Goal: Check status: Check status

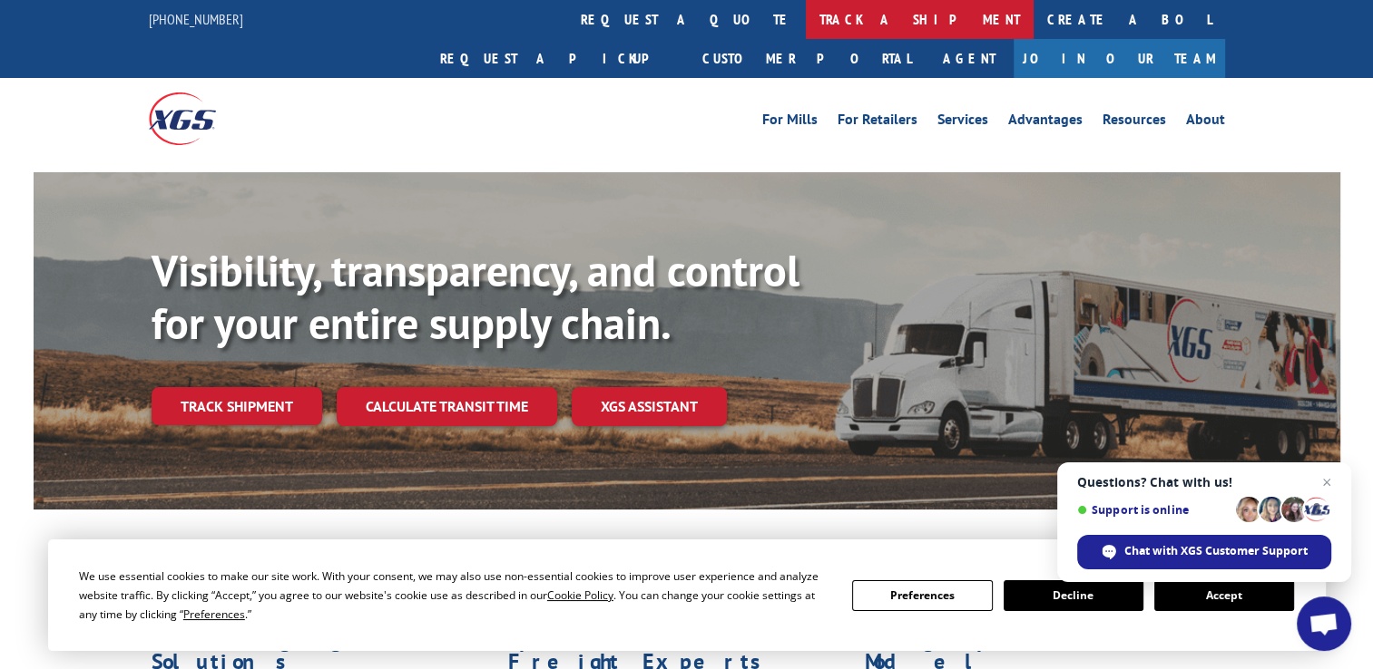
click at [806, 24] on link "track a shipment" at bounding box center [920, 19] width 228 height 39
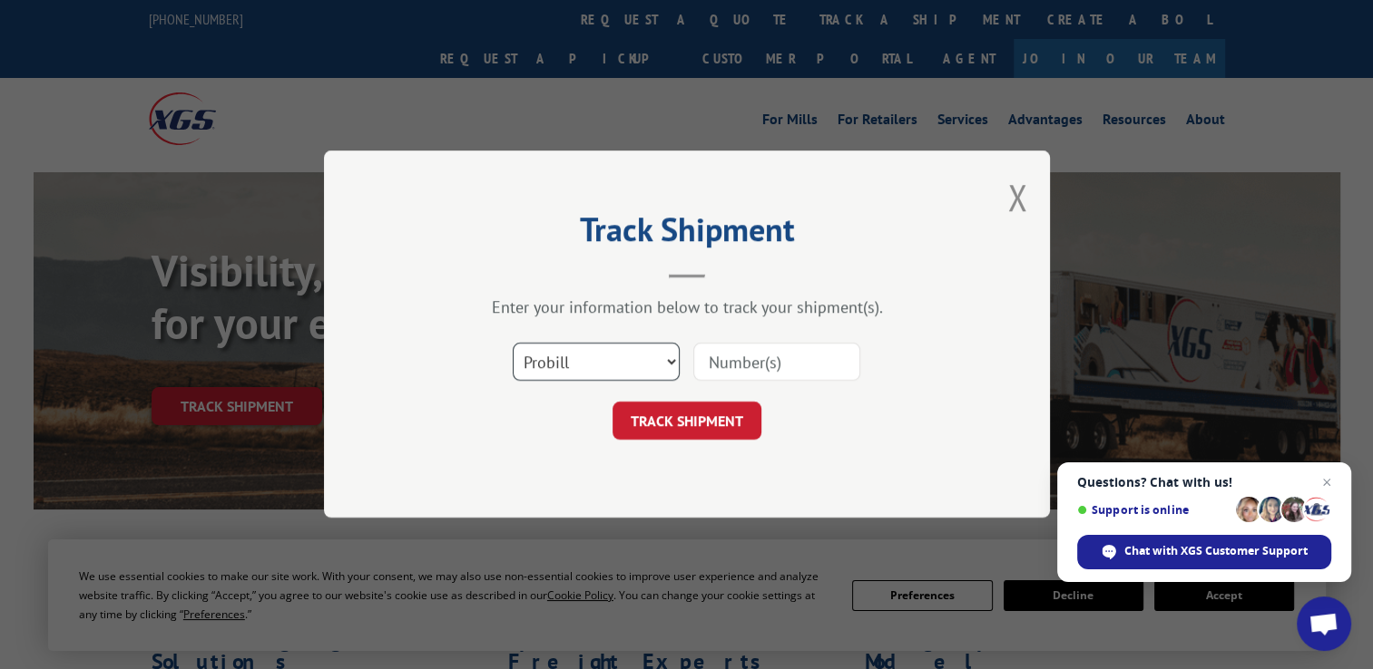
click at [670, 361] on select "Select category... Probill BOL PO" at bounding box center [596, 363] width 167 height 38
select select "bol"
click at [513, 344] on select "Select category... Probill BOL PO" at bounding box center [596, 363] width 167 height 38
click at [565, 365] on select "Select category... Probill BOL PO" at bounding box center [596, 363] width 167 height 38
click at [773, 361] on input at bounding box center [776, 363] width 167 height 38
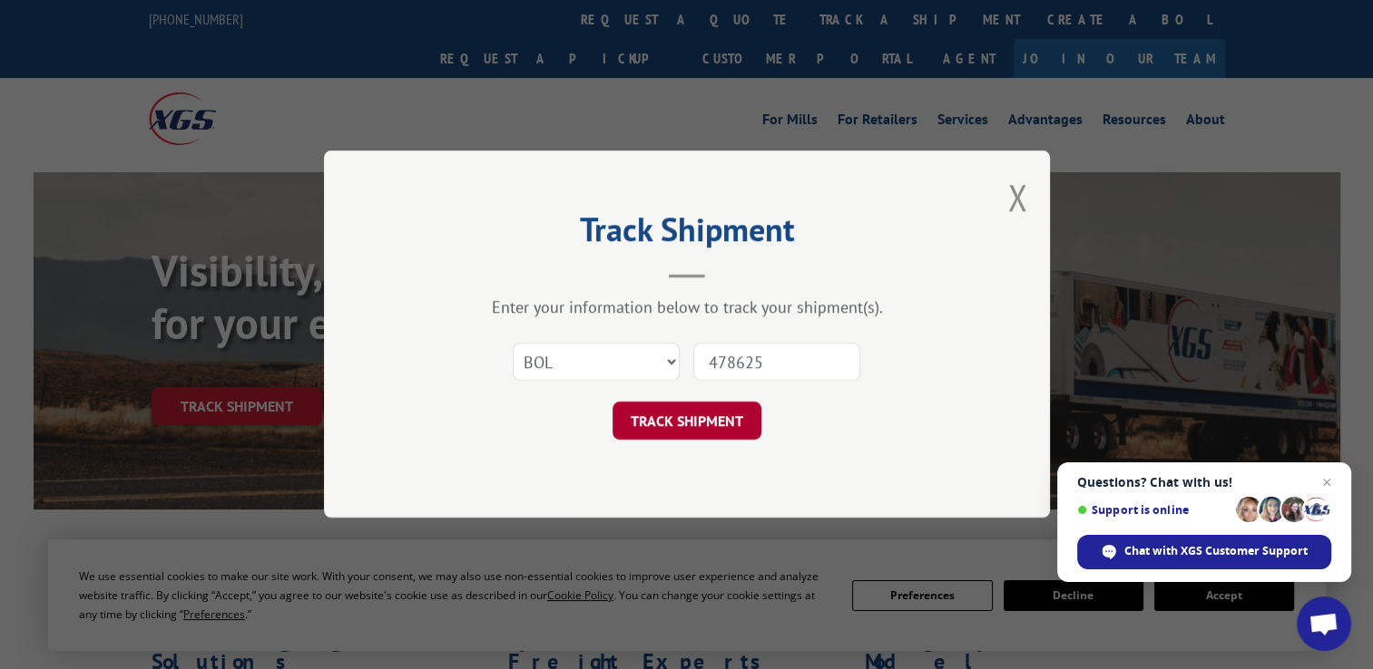
type input "478625"
click at [689, 427] on button "TRACK SHIPMENT" at bounding box center [686, 422] width 149 height 38
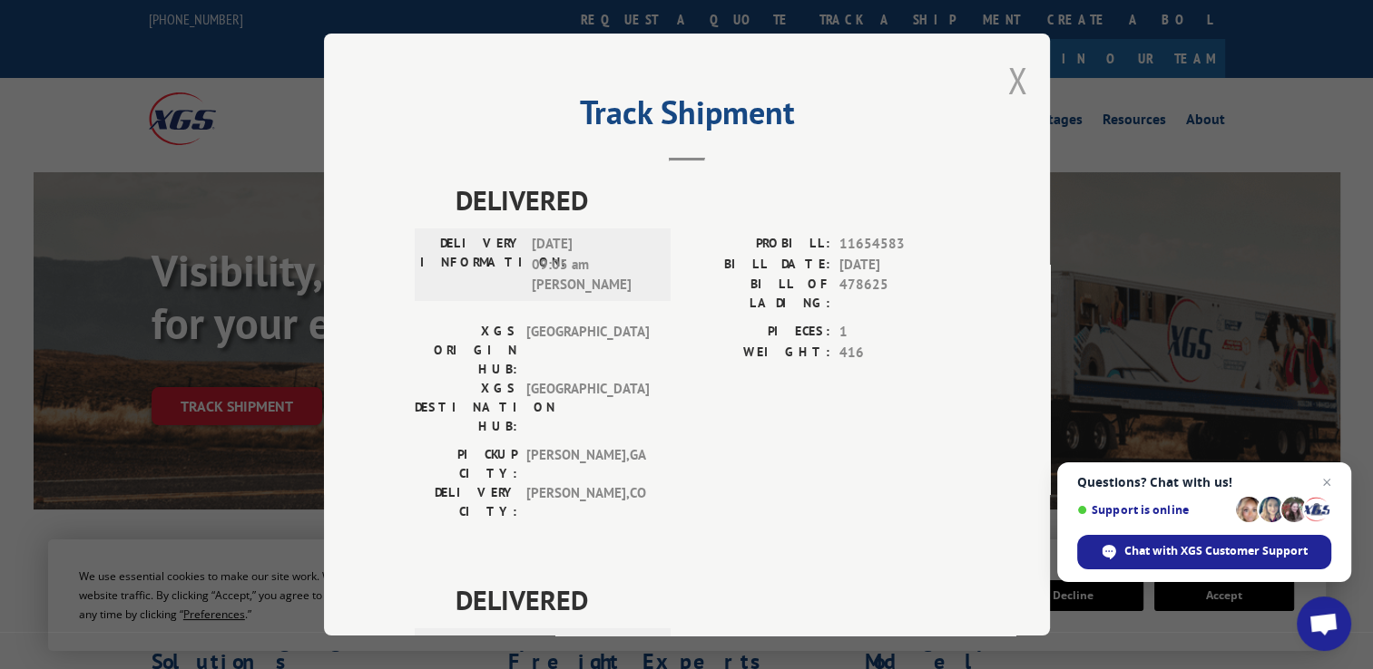
click at [1007, 79] on button "Close modal" at bounding box center [1017, 80] width 20 height 48
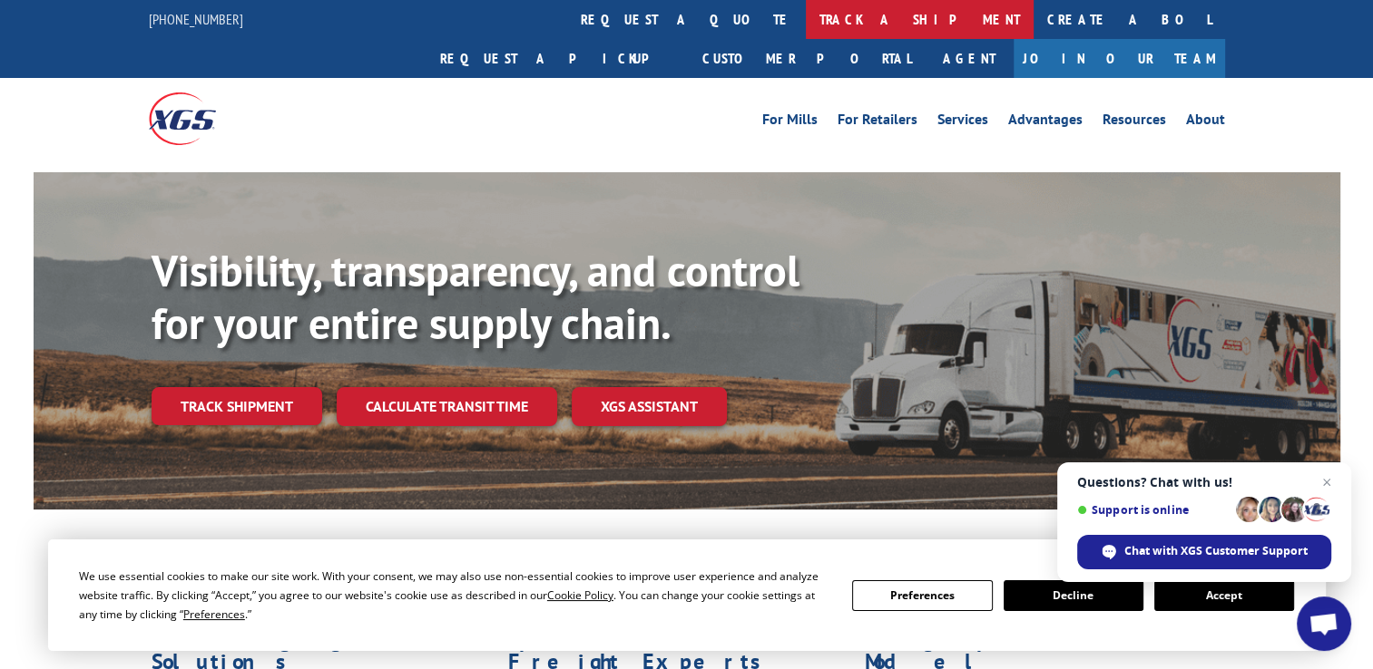
click at [806, 16] on link "track a shipment" at bounding box center [920, 19] width 228 height 39
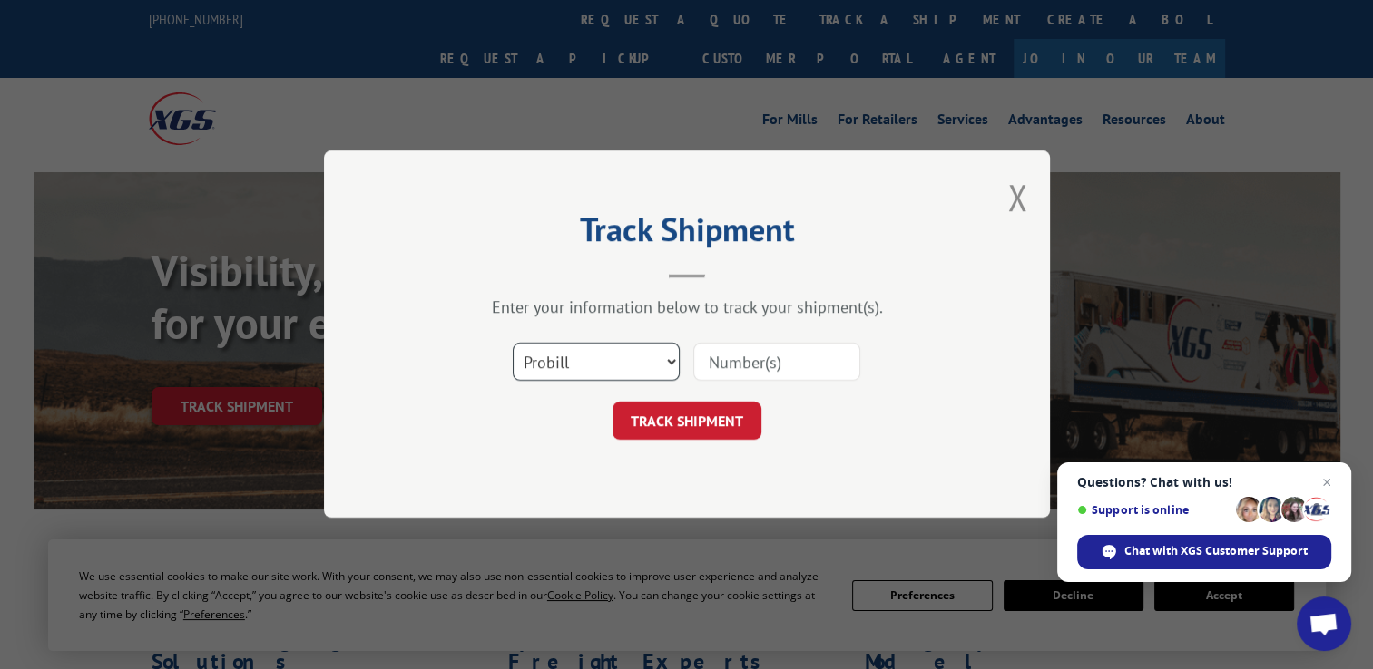
click at [671, 361] on select "Select category... Probill BOL PO" at bounding box center [596, 363] width 167 height 38
select select "bol"
click at [513, 344] on select "Select category... Probill BOL PO" at bounding box center [596, 363] width 167 height 38
click at [773, 365] on input at bounding box center [776, 363] width 167 height 38
type input "478625"
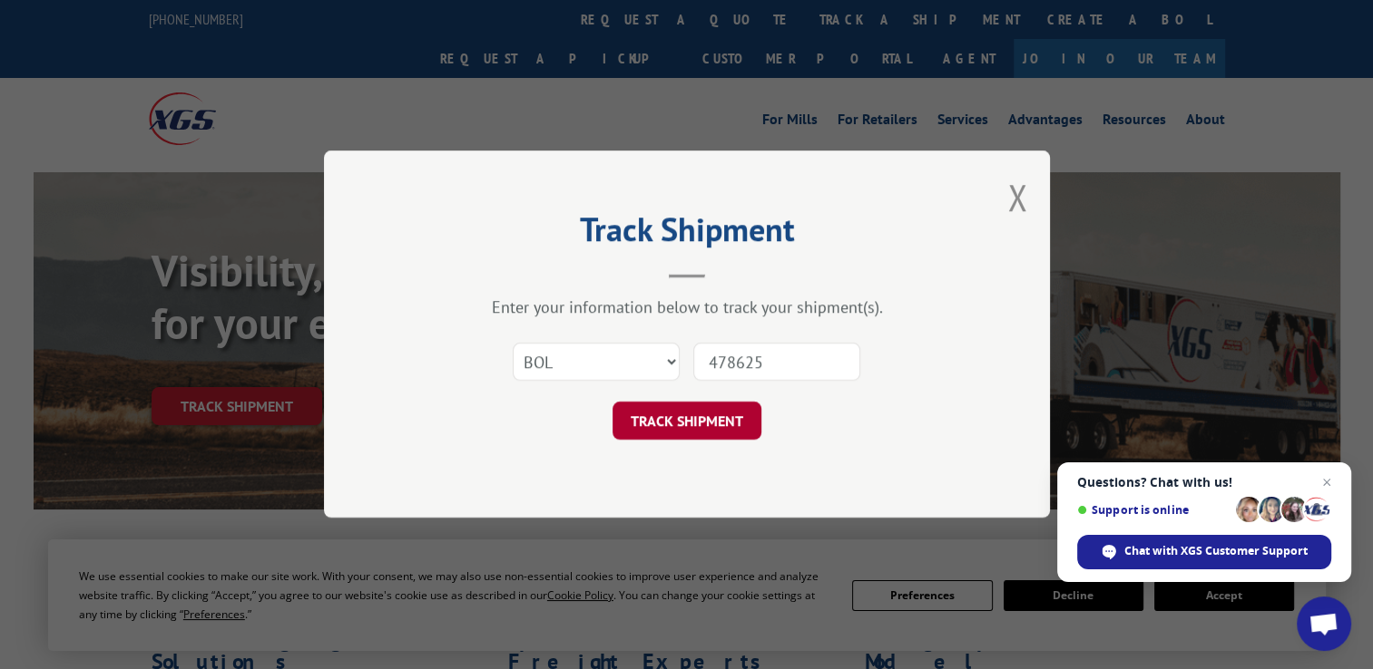
click at [711, 419] on button "TRACK SHIPMENT" at bounding box center [686, 422] width 149 height 38
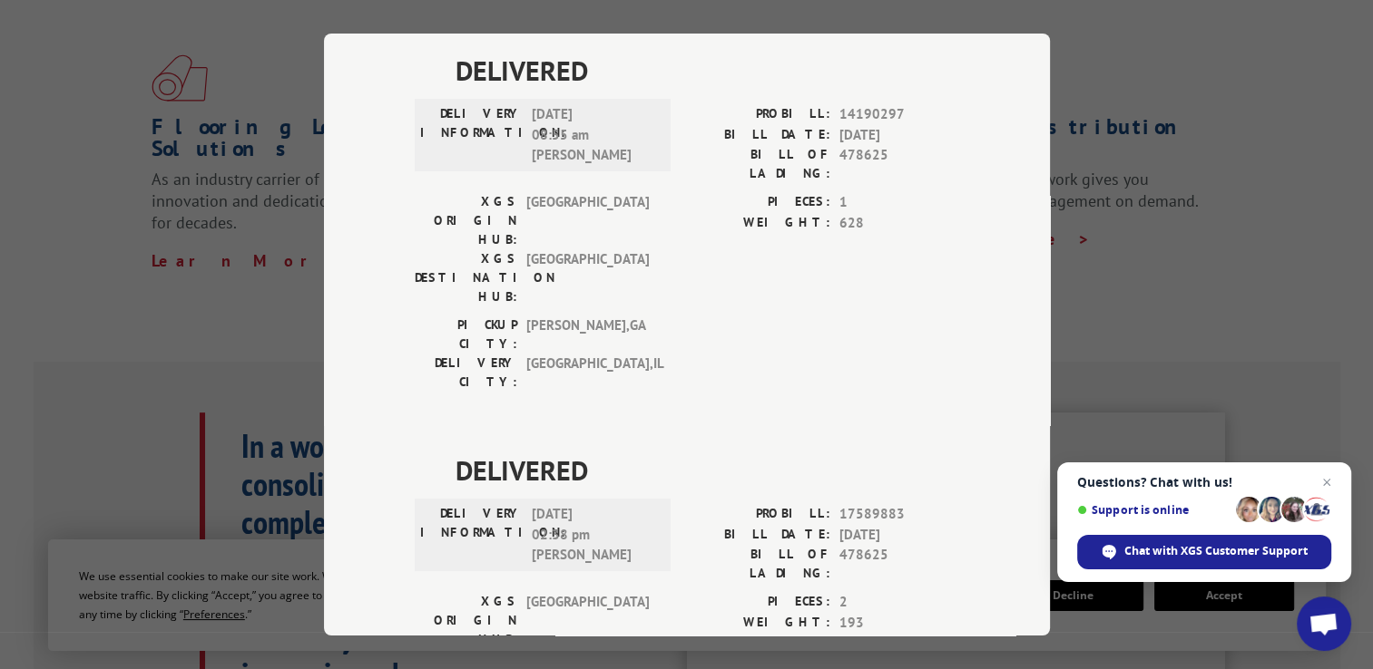
scroll to position [544, 0]
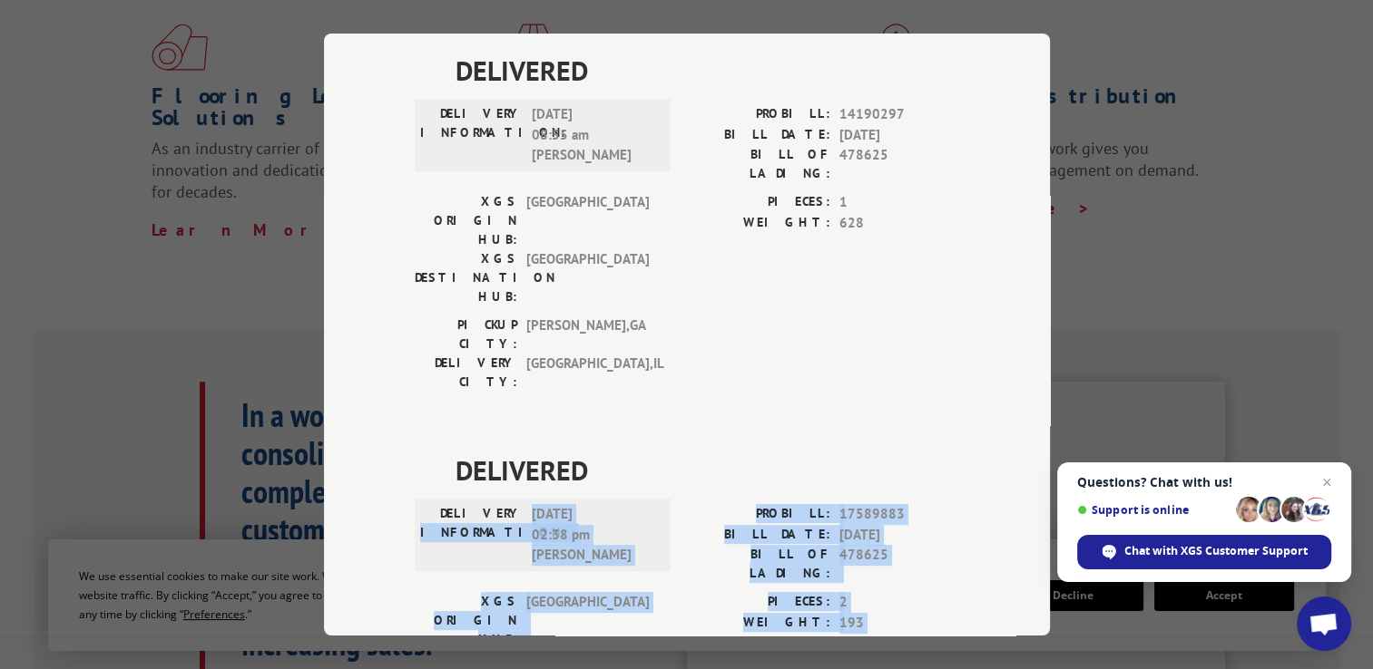
drag, startPoint x: 392, startPoint y: 522, endPoint x: 421, endPoint y: 366, distance: 158.7
click at [421, 366] on div "Track Shipment DELIVERED DELIVERY INFORMATION: [DATE] 09:05 am [PERSON_NAME]: 1…" at bounding box center [687, 335] width 726 height 602
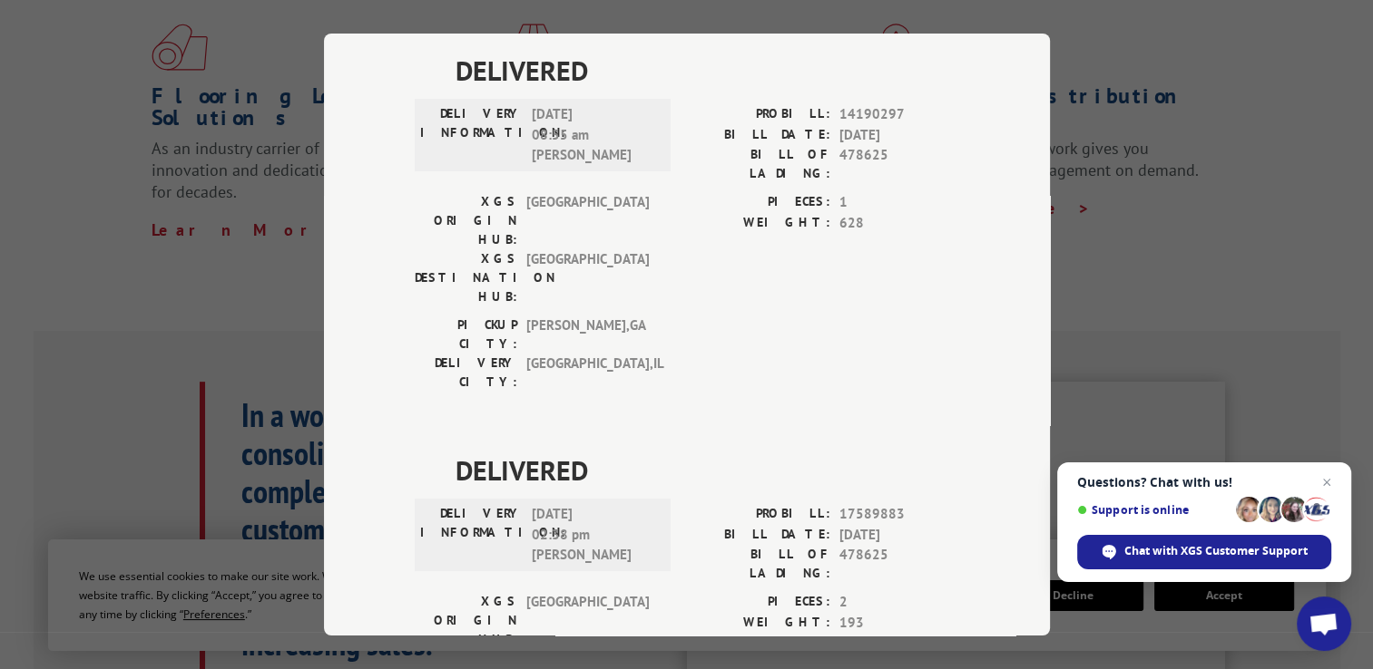
drag, startPoint x: 416, startPoint y: 494, endPoint x: 522, endPoint y: 555, distance: 122.0
click at [522, 555] on div "DELIVERED DELIVERY INFORMATION: [DATE] 09:05 am [PERSON_NAME]: 11654583 BILL DA…" at bounding box center [687, 250] width 544 height 1200
drag, startPoint x: 522, startPoint y: 555, endPoint x: 642, endPoint y: 484, distance: 139.9
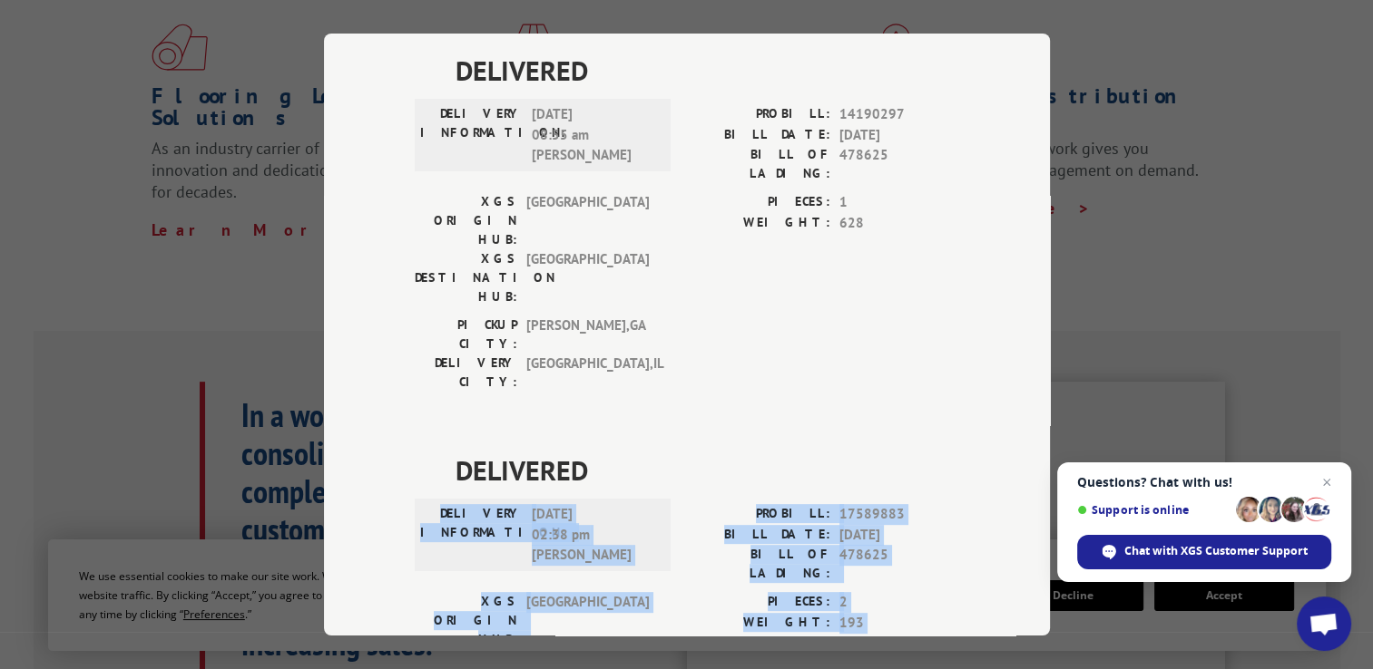
drag, startPoint x: 632, startPoint y: 466, endPoint x: 425, endPoint y: 318, distance: 255.5
click at [425, 450] on div "DELIVERED DELIVERY INFORMATION: [DATE] 02:38 pm [PERSON_NAME]: 17589883 BILL DA…" at bounding box center [687, 625] width 544 height 351
copy div "DELIVERY INFORMATION: [DATE] 02:38 pm [PERSON_NAME] PROBILL: 17589883 BILL DATE…"
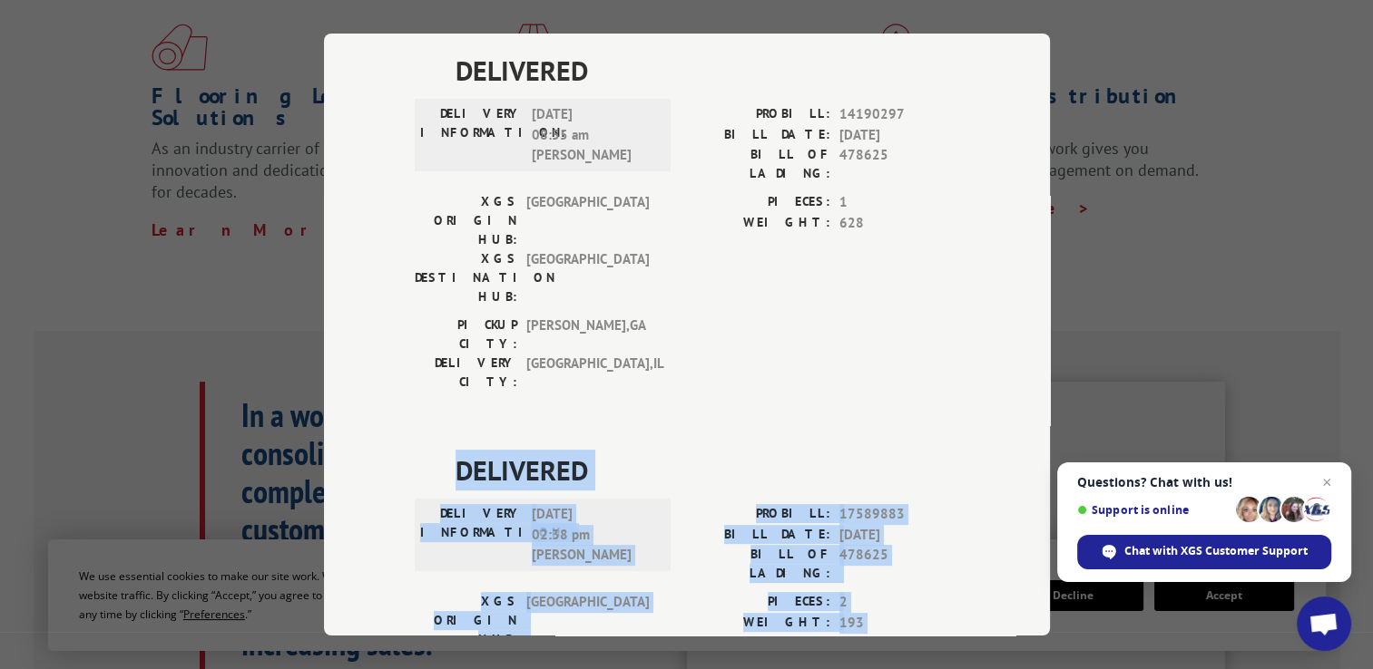
drag, startPoint x: 637, startPoint y: 492, endPoint x: 454, endPoint y: 288, distance: 273.6
click at [454, 450] on div "DELIVERED DELIVERY INFORMATION: [DATE] 02:38 pm [PERSON_NAME]: 17589883 BILL DA…" at bounding box center [687, 625] width 544 height 351
drag, startPoint x: 454, startPoint y: 288, endPoint x: 623, endPoint y: 323, distance: 173.1
copy div "DELIVERED DELIVERY INFORMATION: [DATE] 02:38 pm [PERSON_NAME]: 17589883 BILL DA…"
